Goal: Task Accomplishment & Management: Manage account settings

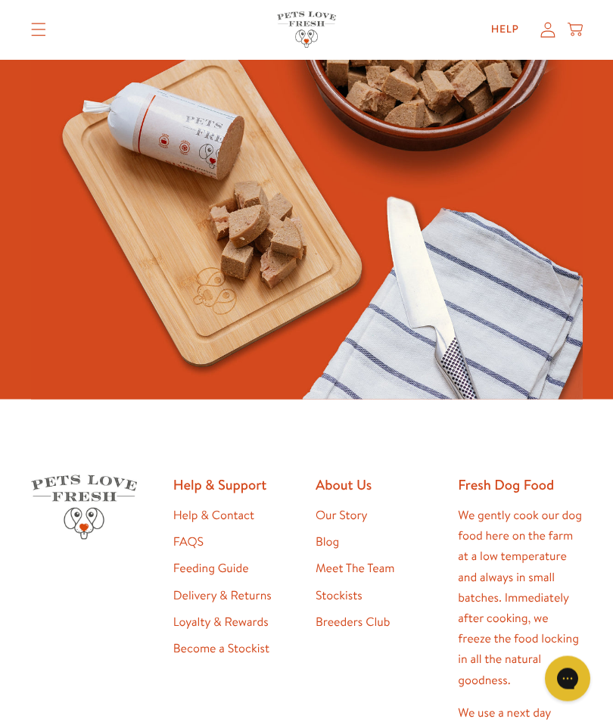
scroll to position [378, 0]
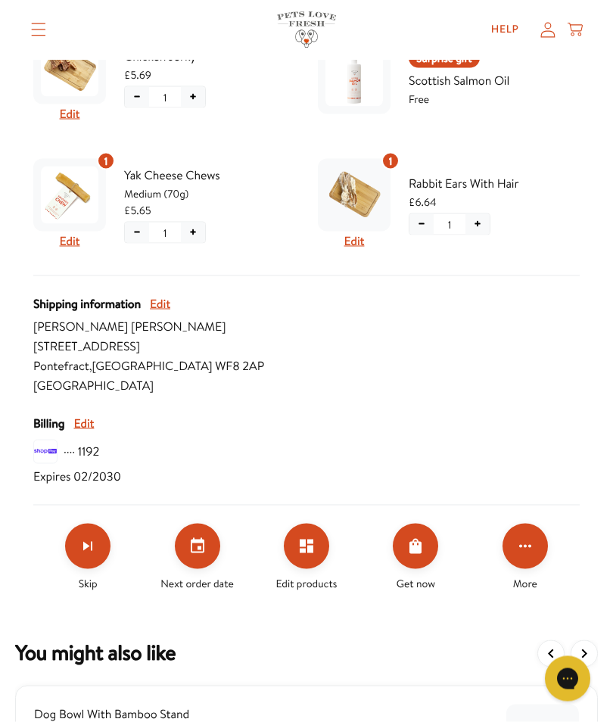
scroll to position [770, 0]
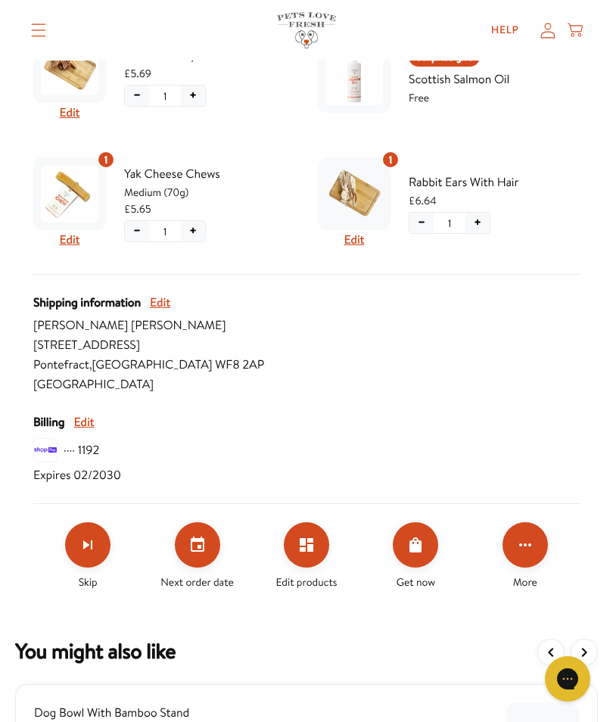
click at [198, 558] on button "Set your next order date" at bounding box center [197, 544] width 45 height 45
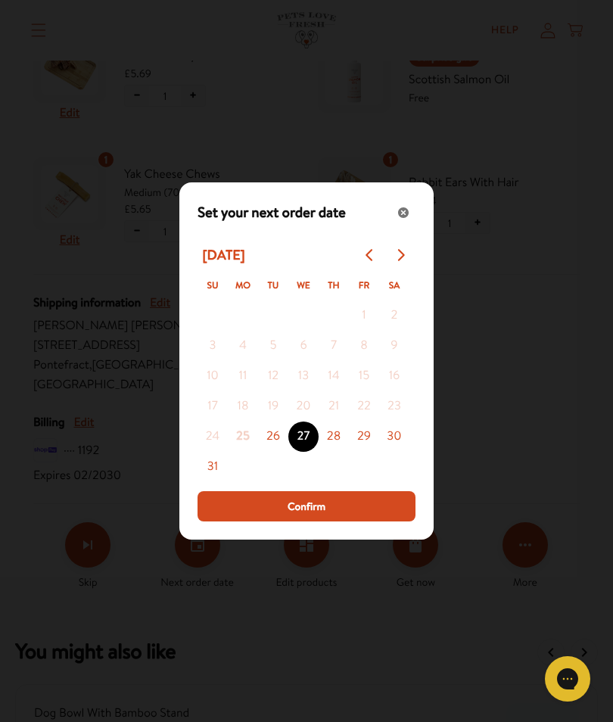
click at [407, 223] on div "Close" at bounding box center [403, 212] width 21 height 21
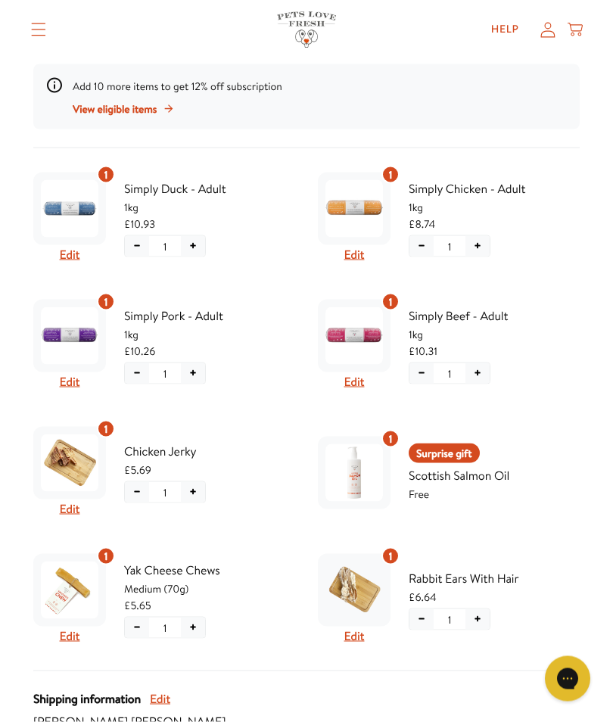
scroll to position [375, 0]
click at [350, 377] on button "Edit" at bounding box center [354, 382] width 20 height 20
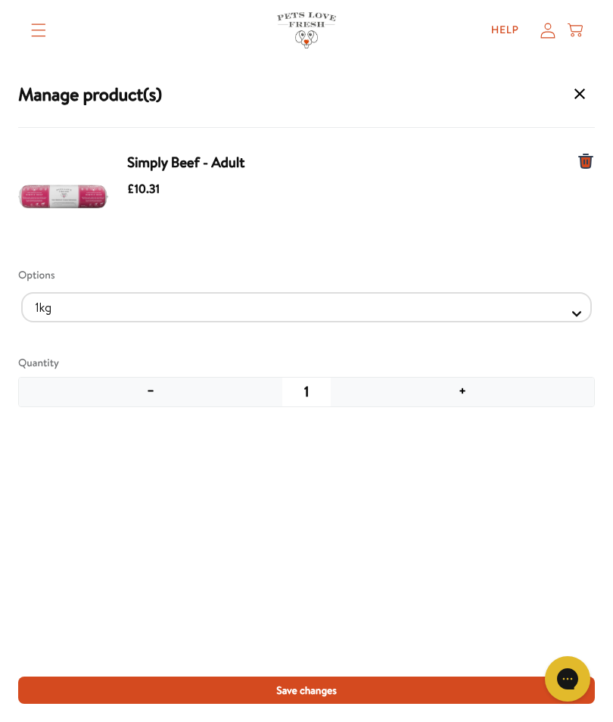
click at [157, 401] on button "−" at bounding box center [150, 392] width 263 height 29
click at [154, 383] on button "−" at bounding box center [150, 392] width 263 height 29
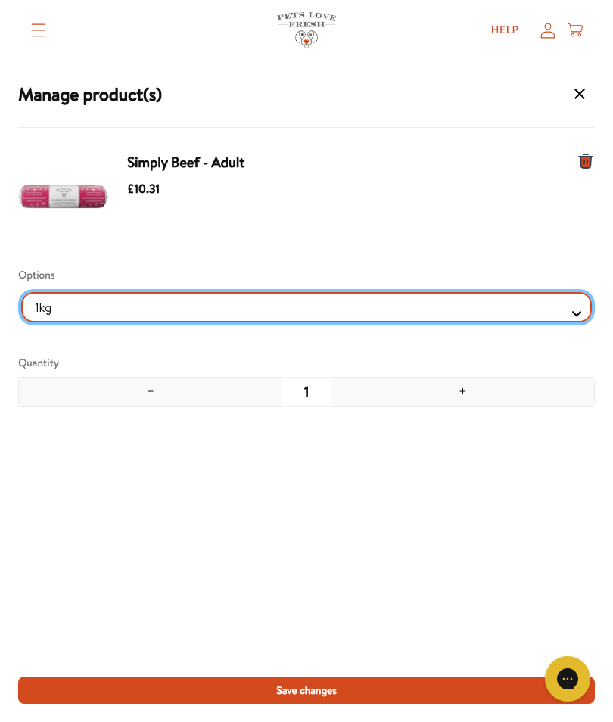
click at [587, 310] on Selector "1kg 600g" at bounding box center [306, 307] width 571 height 30
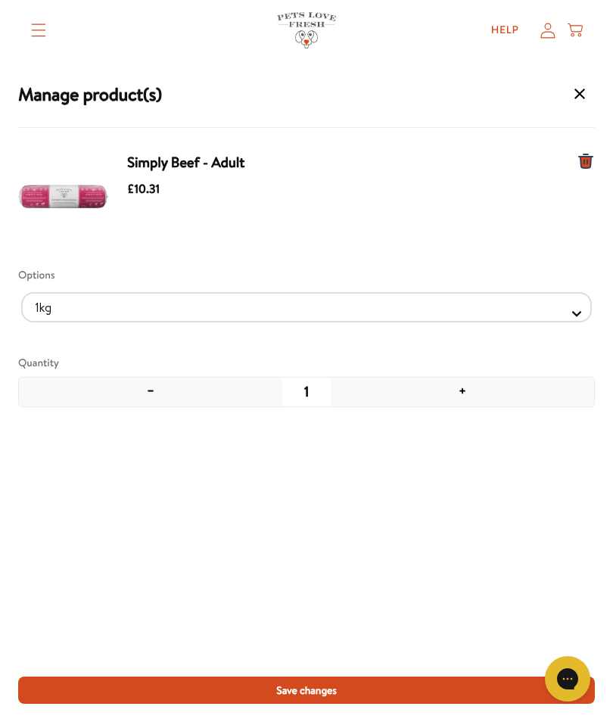
click at [592, 156] on icon "Manage products for subscription" at bounding box center [586, 161] width 14 height 14
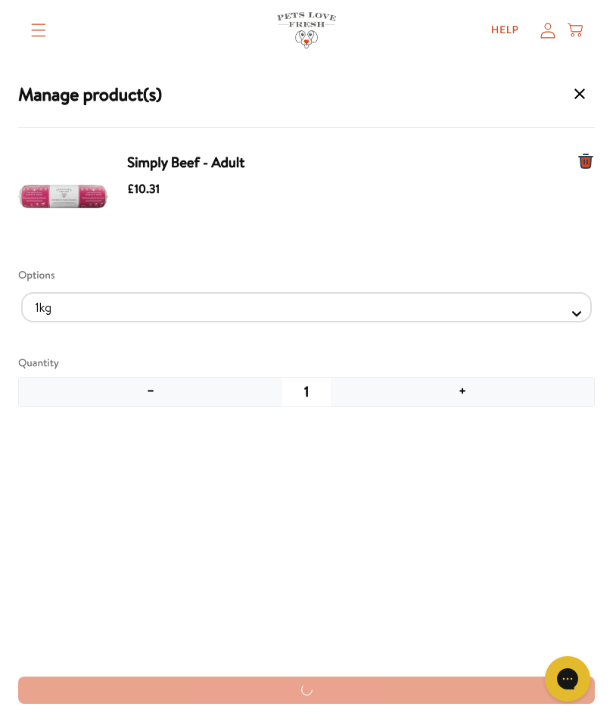
click at [586, 159] on icon "Manage products for subscription" at bounding box center [586, 161] width 14 height 14
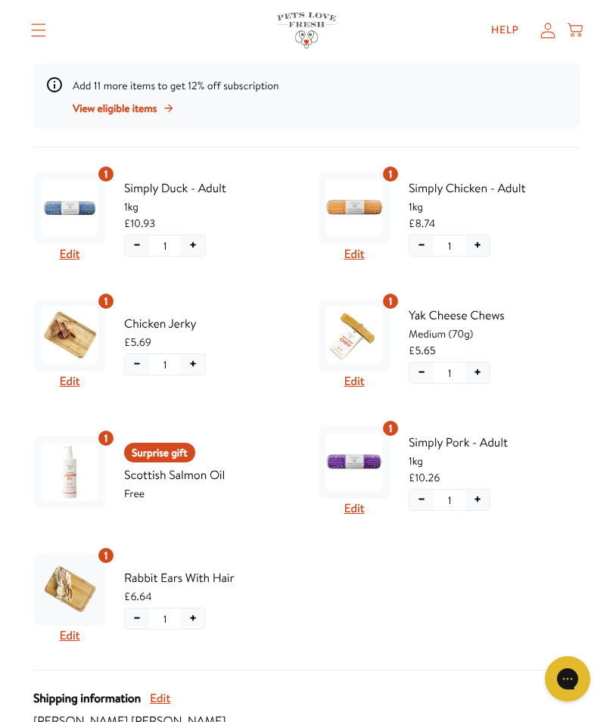
click at [592, 159] on div "Next on [DATE] Every 2 weeks £47.91 ( 7 items ) Congratulations! You've unlocke…" at bounding box center [306, 433] width 583 height 1142
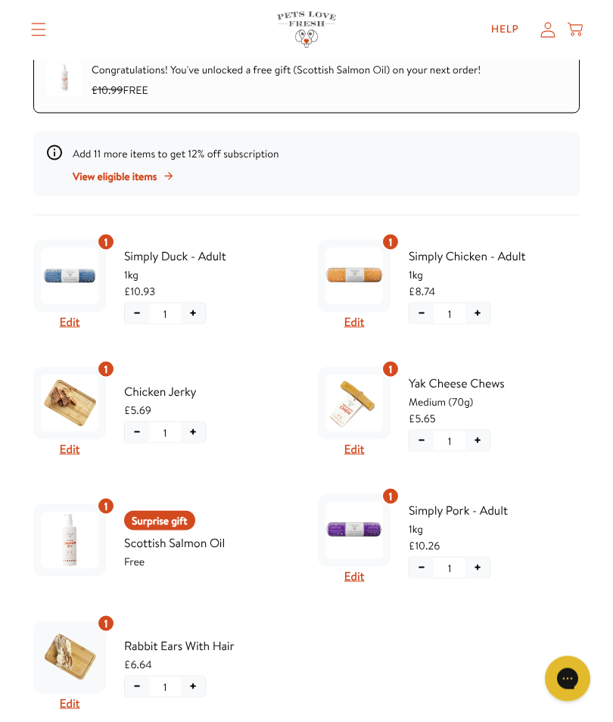
scroll to position [301, 0]
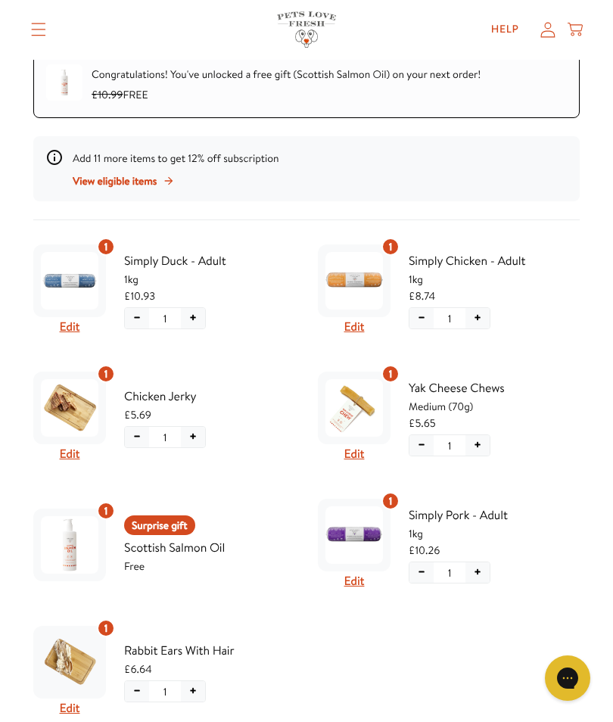
click at [201, 431] on button "+" at bounding box center [193, 438] width 24 height 20
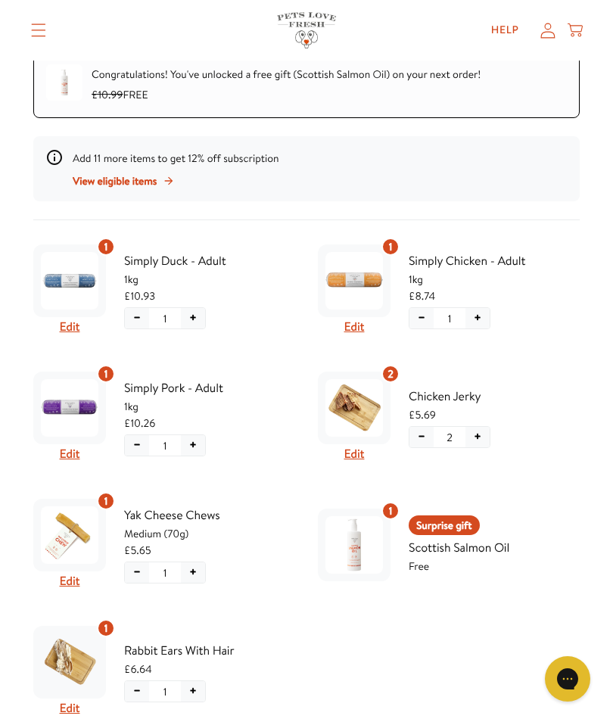
click at [428, 437] on button "−" at bounding box center [421, 437] width 24 height 20
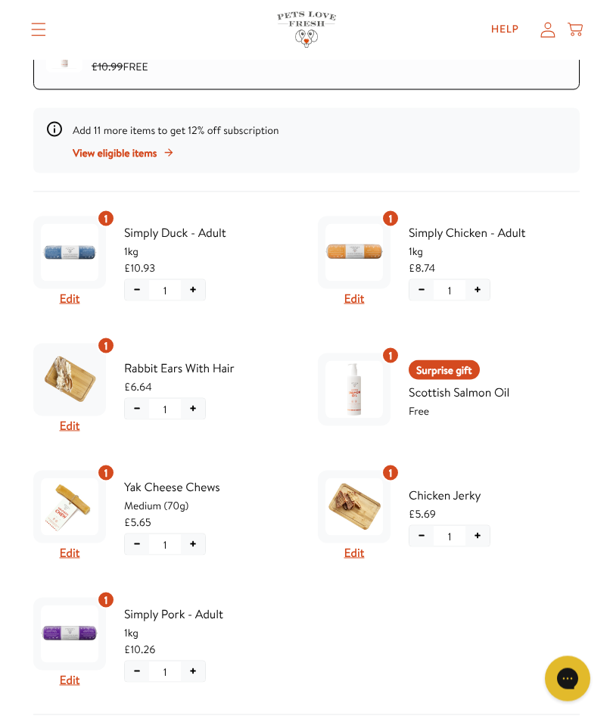
scroll to position [331, 0]
click at [353, 306] on button "Edit" at bounding box center [354, 298] width 20 height 20
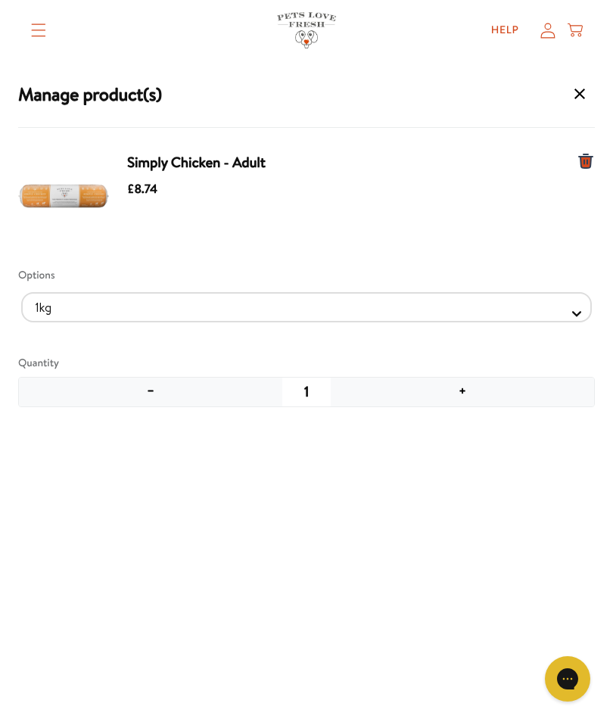
click at [473, 395] on button "+" at bounding box center [462, 392] width 263 height 29
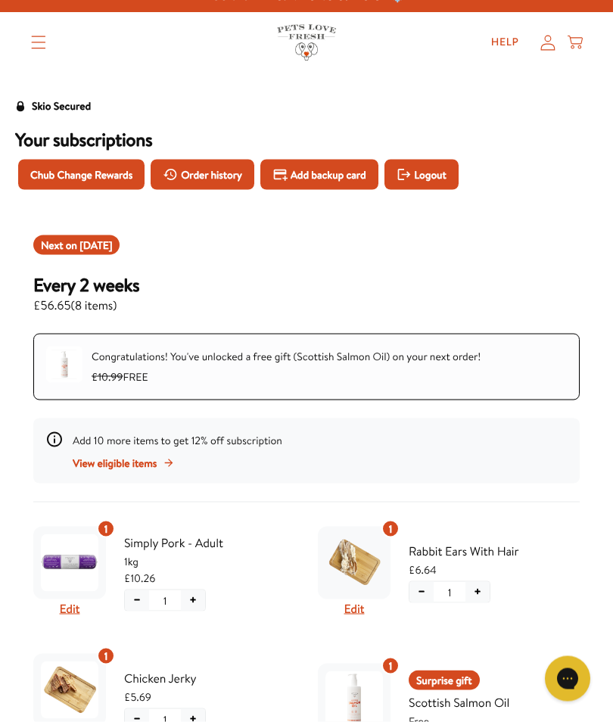
scroll to position [0, 0]
